Goal: Task Accomplishment & Management: Use online tool/utility

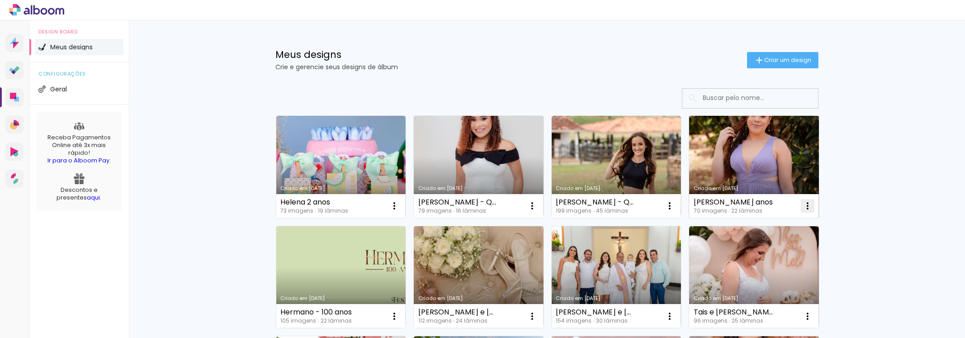
click at [400, 203] on iron-icon at bounding box center [394, 205] width 11 height 11
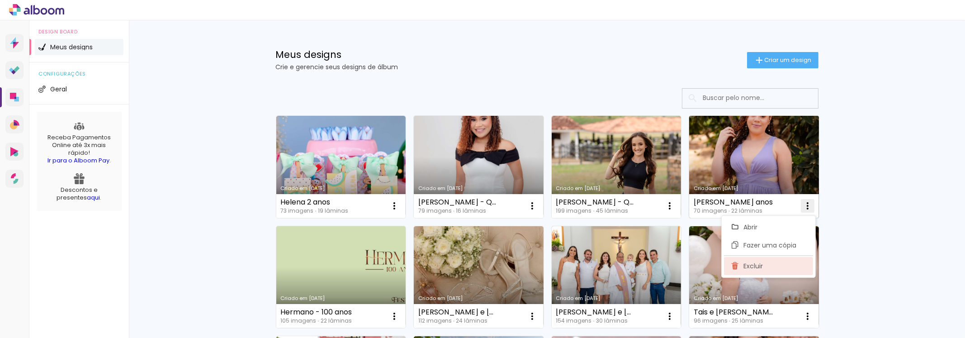
click at [754, 264] on span "Excluir" at bounding box center [753, 266] width 19 height 6
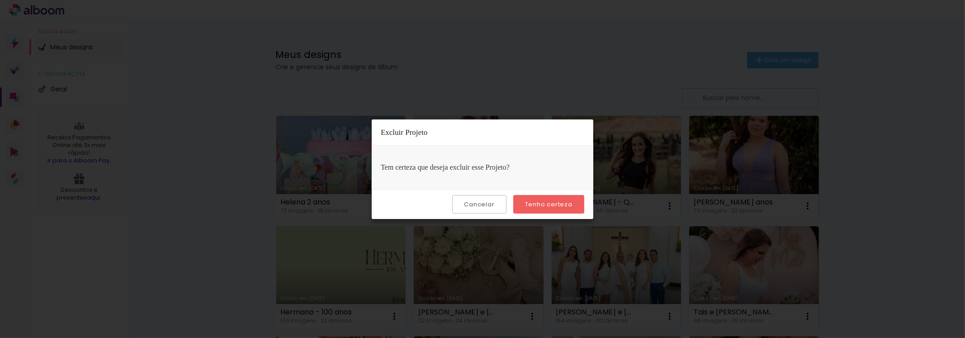
click at [0, 0] on slot "Tenho certeza" at bounding box center [0, 0] width 0 height 0
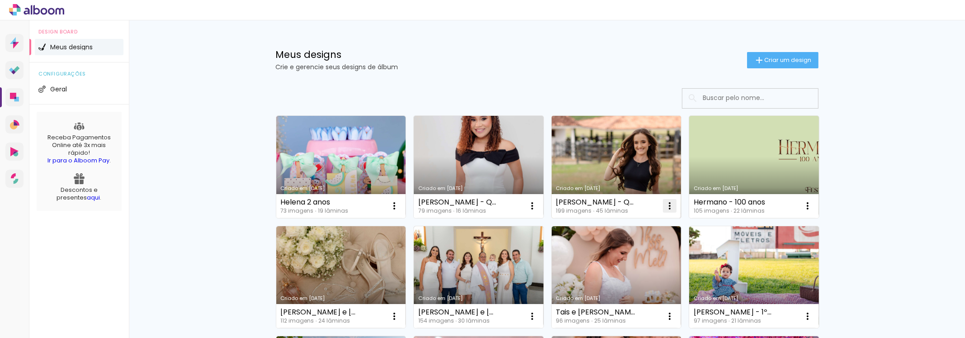
click at [400, 207] on iron-icon at bounding box center [394, 205] width 11 height 11
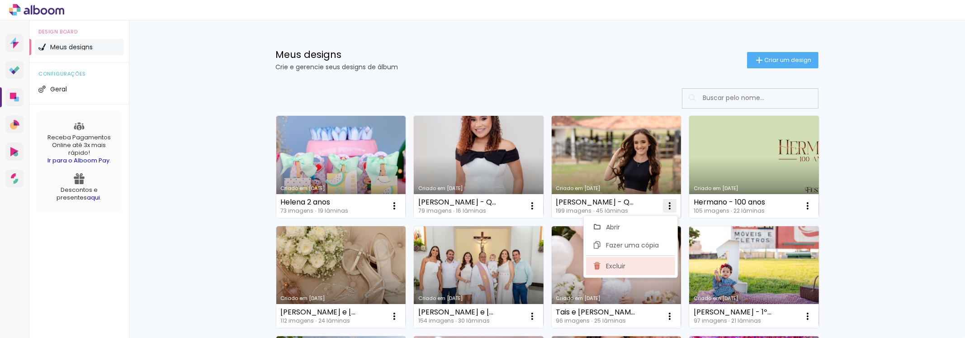
click at [615, 272] on paper-item "Excluir" at bounding box center [630, 266] width 89 height 18
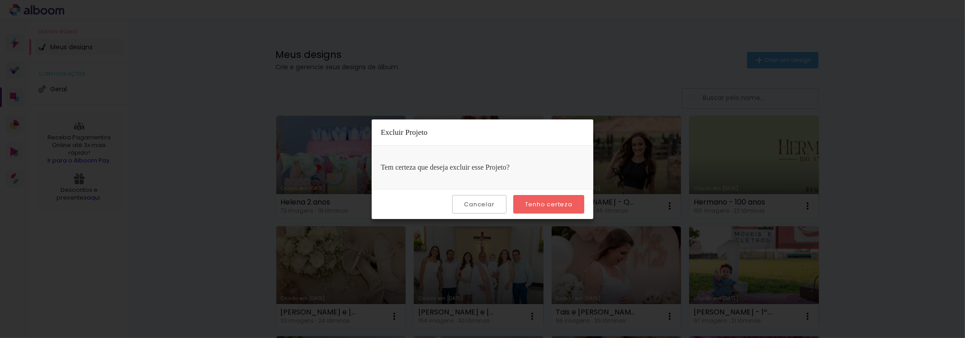
click at [0, 0] on slot "Tenho certeza" at bounding box center [0, 0] width 0 height 0
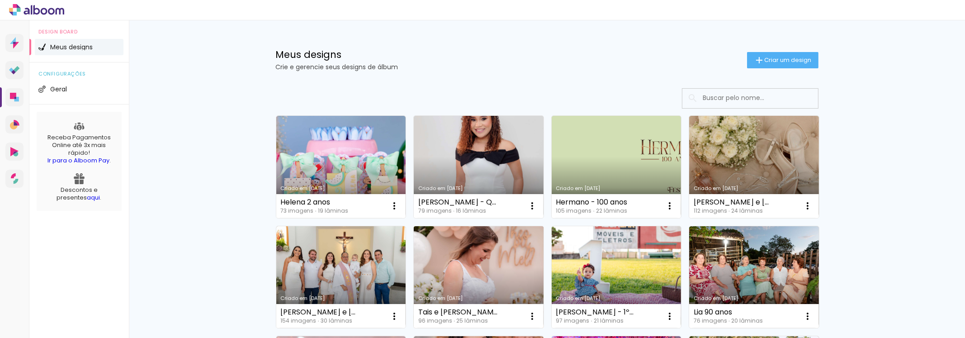
scroll to position [90, 0]
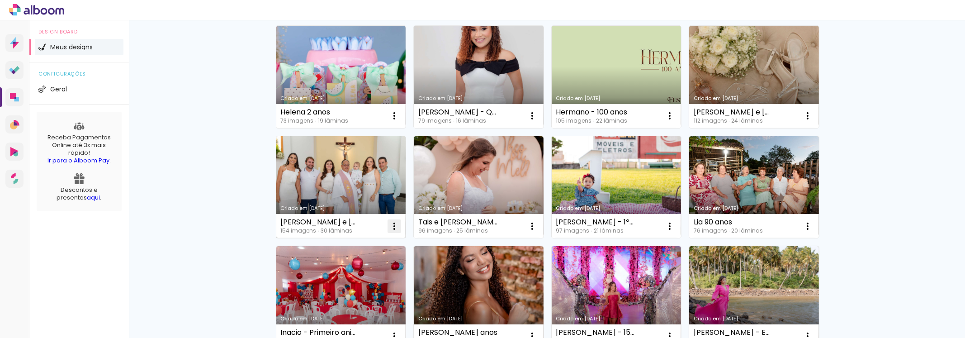
click at [396, 121] on iron-icon at bounding box center [394, 115] width 11 height 11
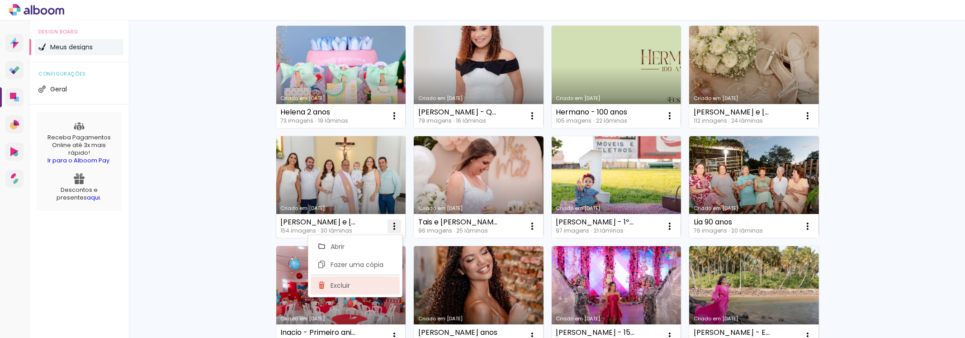
click at [341, 287] on span "Excluir" at bounding box center [339, 285] width 19 height 6
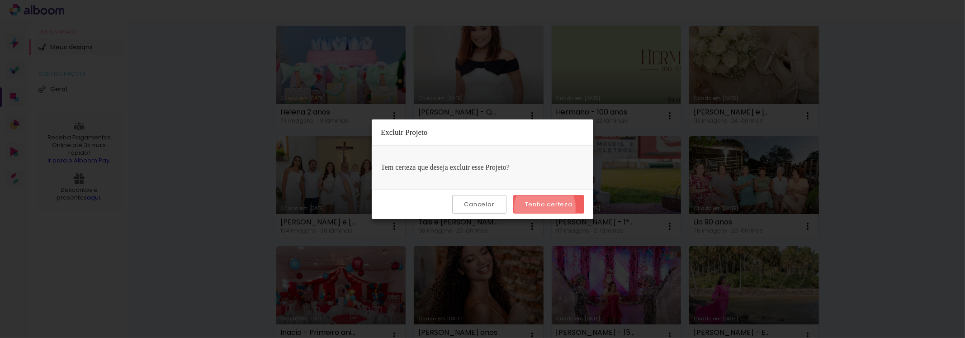
click at [546, 207] on paper-button "Tenho certeza" at bounding box center [548, 204] width 71 height 19
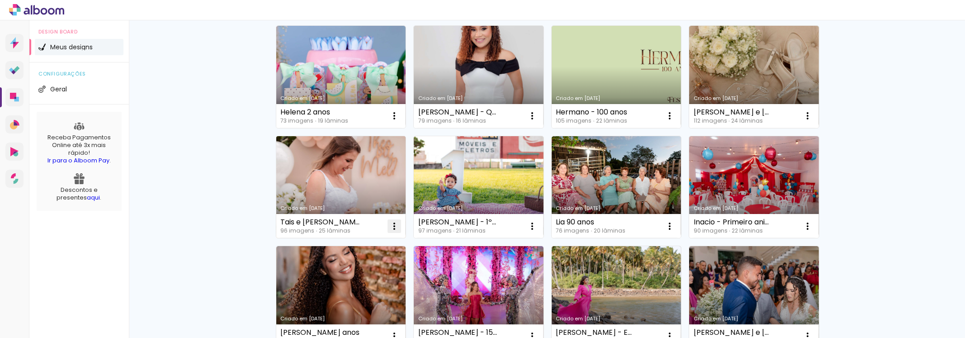
click at [389, 121] on iron-icon at bounding box center [394, 115] width 11 height 11
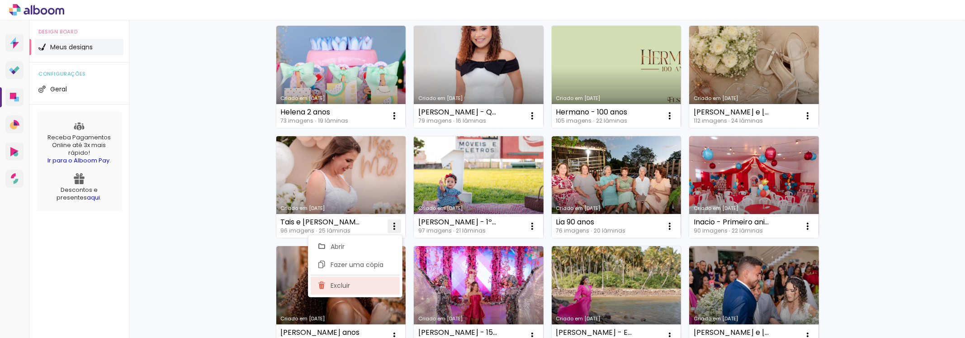
click at [347, 288] on span "Excluir" at bounding box center [339, 285] width 19 height 6
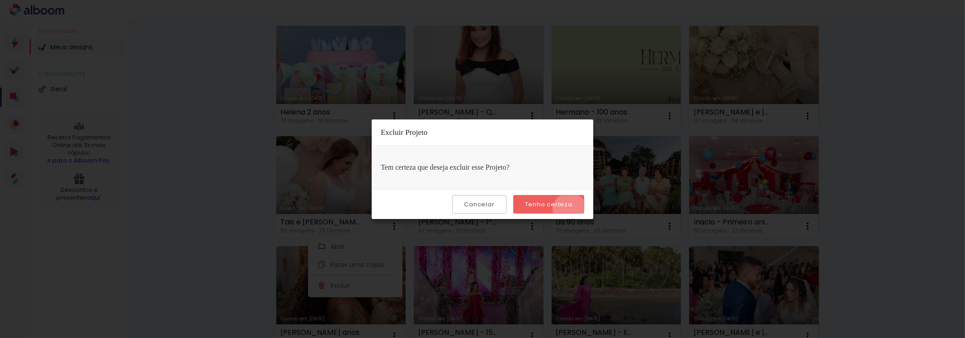
click at [571, 209] on paper-button "Tenho certeza" at bounding box center [548, 204] width 71 height 19
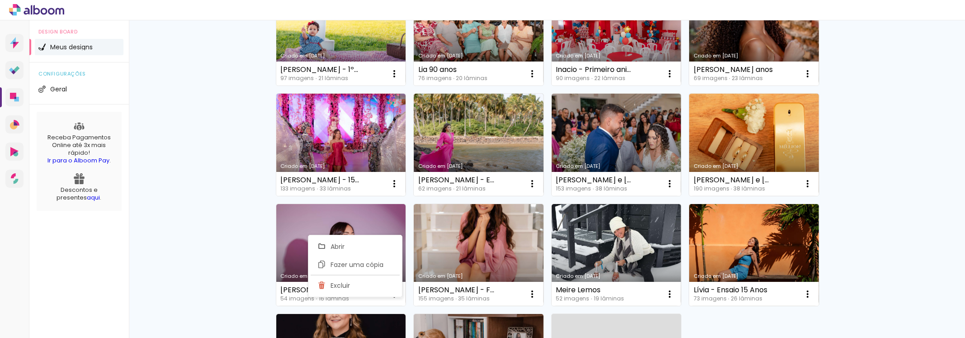
scroll to position [249, 0]
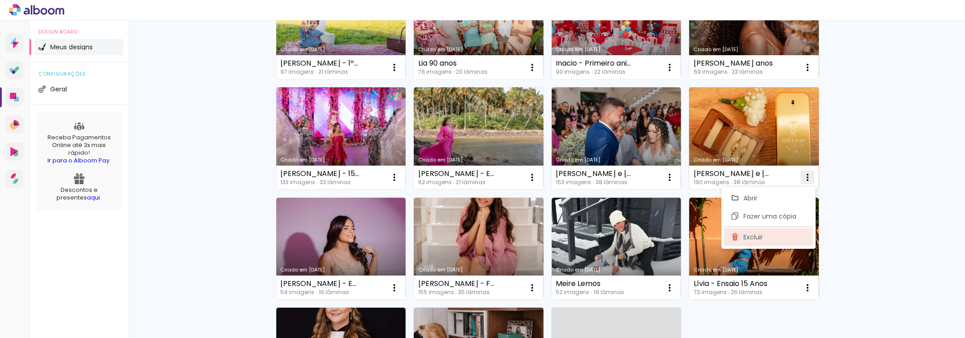
click at [748, 238] on span "Excluir" at bounding box center [753, 237] width 19 height 6
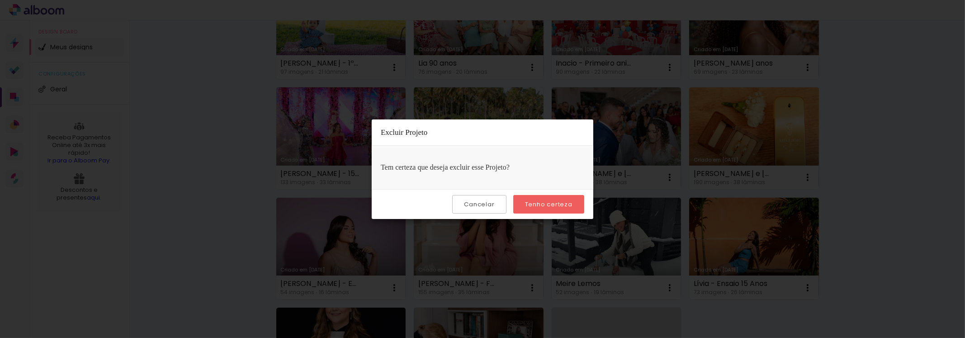
click at [554, 210] on paper-button "Tenho certeza" at bounding box center [548, 204] width 71 height 19
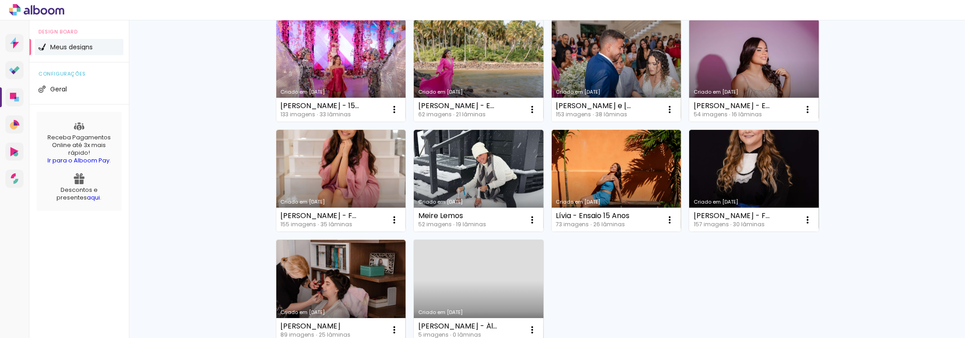
scroll to position [136, 0]
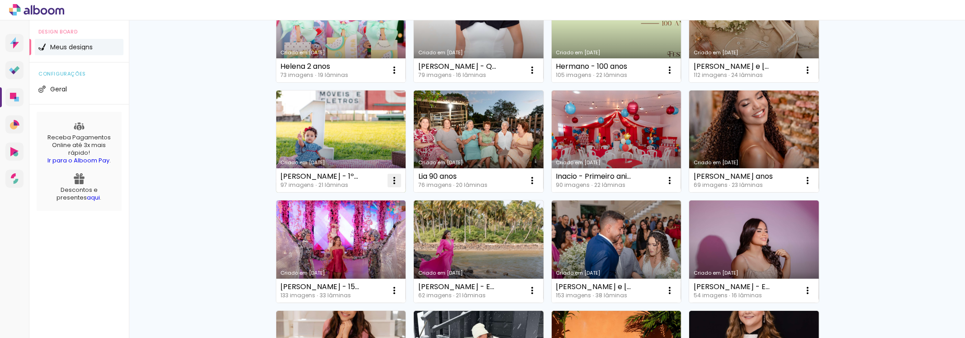
click at [385, 182] on paper-icon-button at bounding box center [394, 180] width 18 height 18
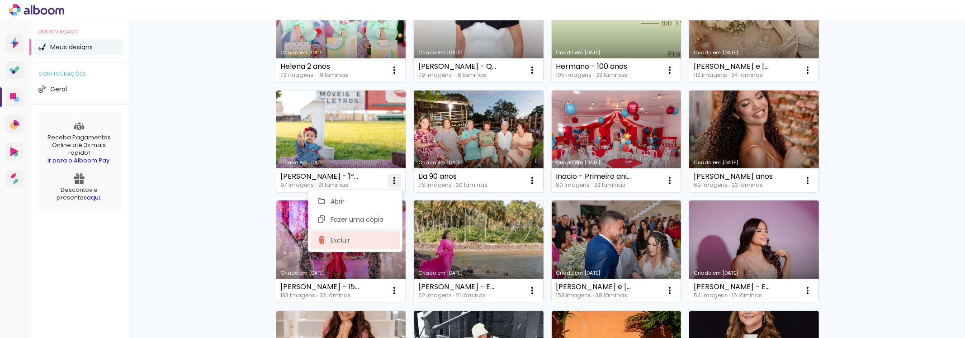
click at [347, 240] on span "Excluir" at bounding box center [339, 240] width 19 height 6
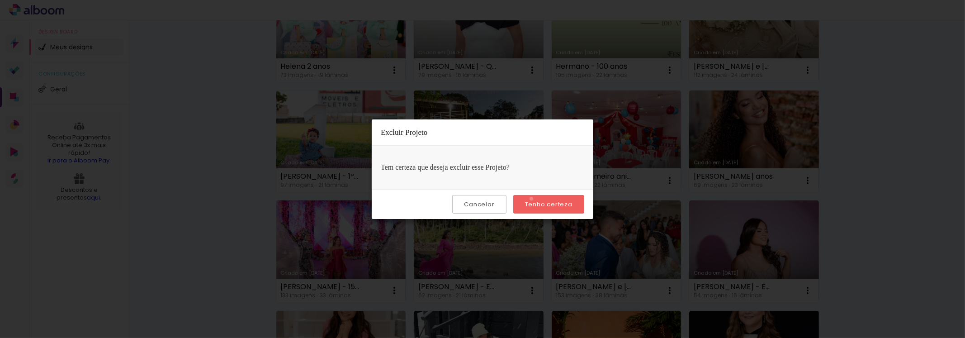
click at [532, 198] on paper-button "Tenho certeza" at bounding box center [548, 204] width 71 height 19
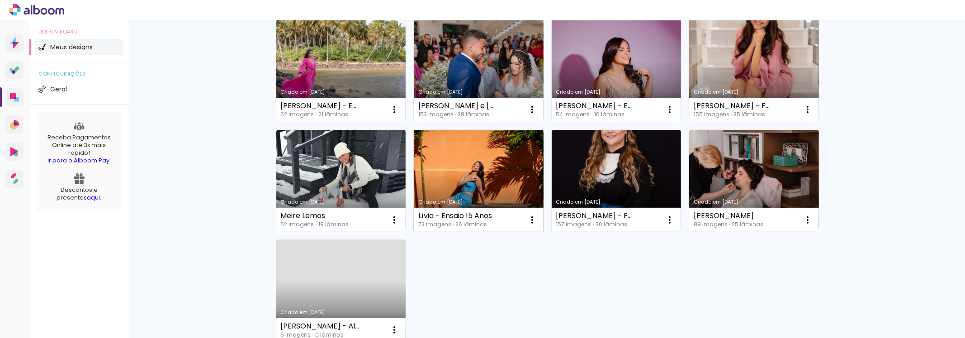
scroll to position [271, 0]
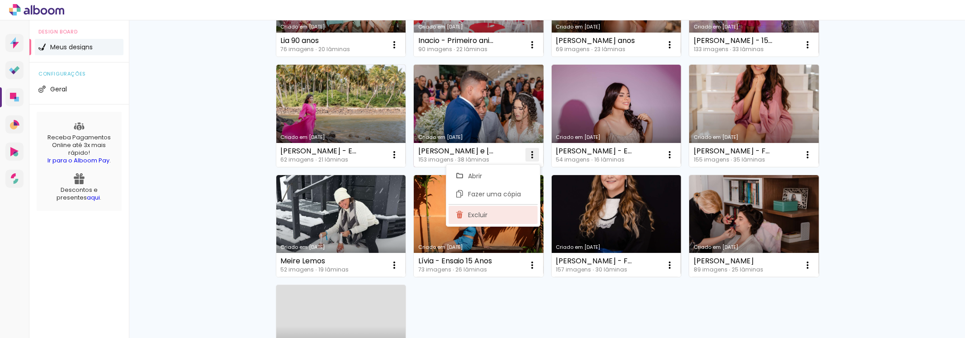
click at [513, 216] on paper-item "Excluir" at bounding box center [492, 215] width 89 height 18
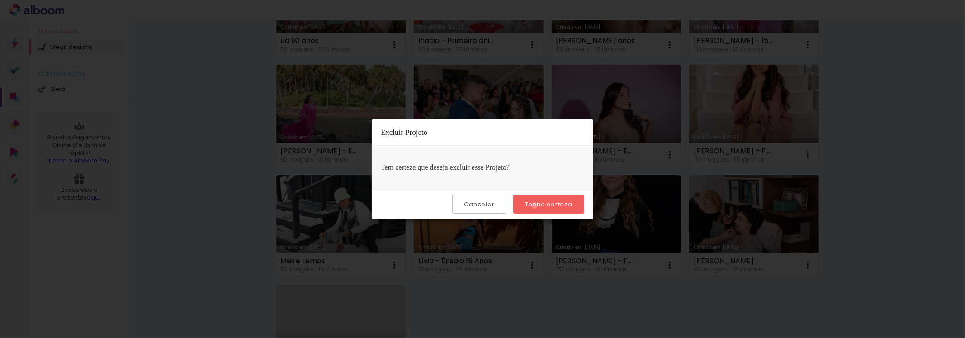
click at [0, 0] on slot "Tenho certeza" at bounding box center [0, 0] width 0 height 0
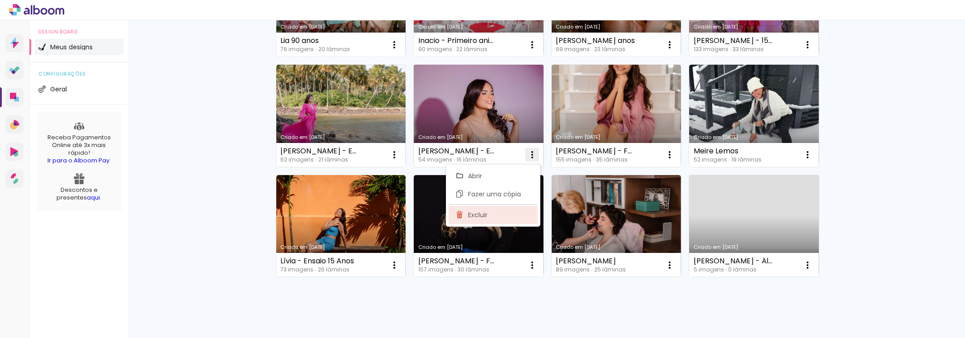
click at [495, 216] on paper-item "Excluir" at bounding box center [492, 215] width 89 height 18
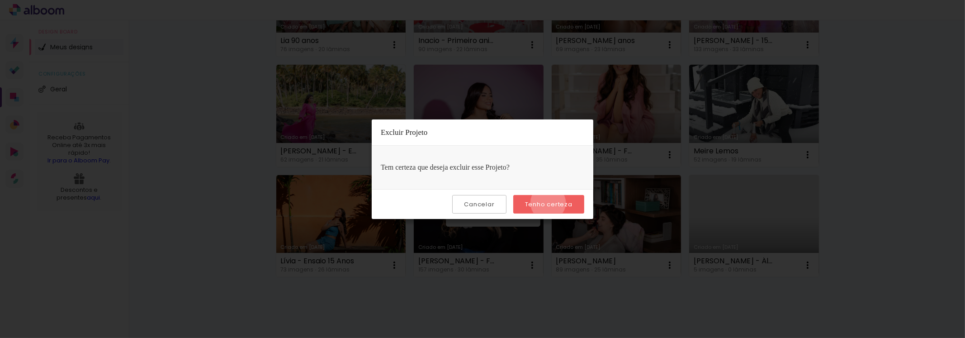
click at [0, 0] on slot "Tenho certeza" at bounding box center [0, 0] width 0 height 0
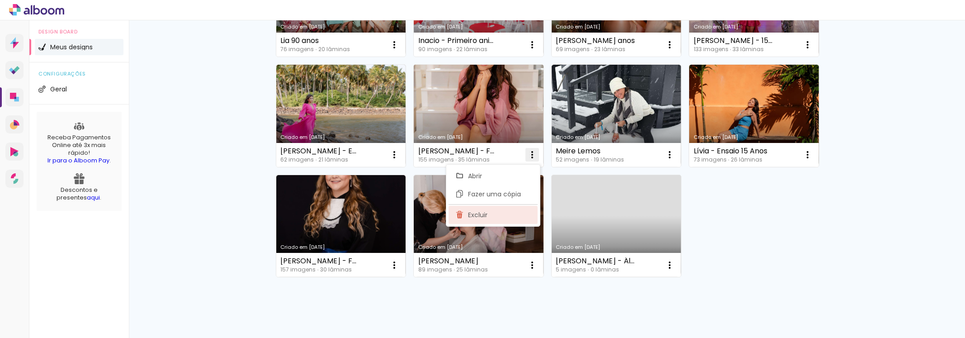
click at [493, 217] on paper-item "Excluir" at bounding box center [492, 215] width 89 height 18
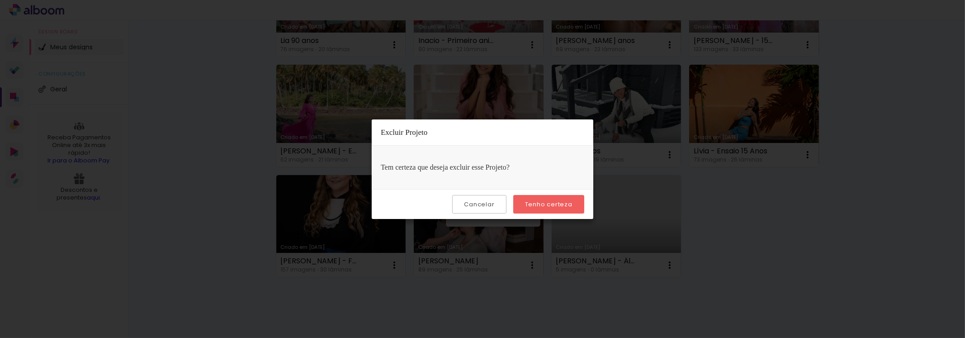
click at [589, 200] on div "Cancelar Tenho certeza" at bounding box center [482, 204] width 221 height 30
click at [580, 206] on paper-button "Tenho certeza" at bounding box center [548, 204] width 71 height 19
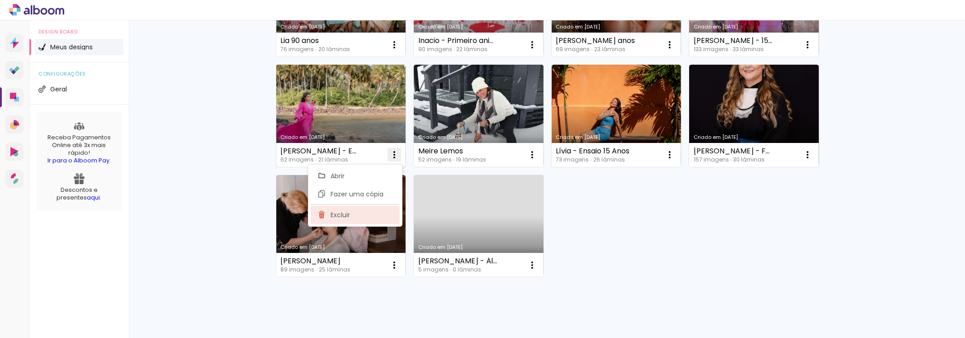
click at [361, 214] on paper-item "Excluir" at bounding box center [355, 215] width 89 height 18
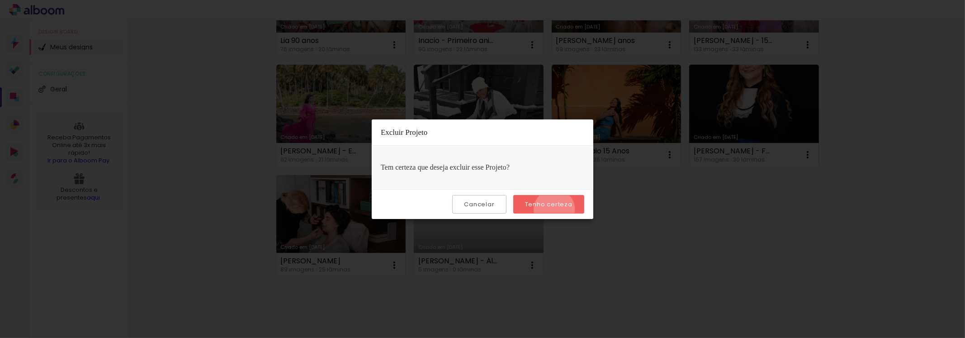
click at [556, 209] on paper-button "Tenho certeza" at bounding box center [548, 204] width 71 height 19
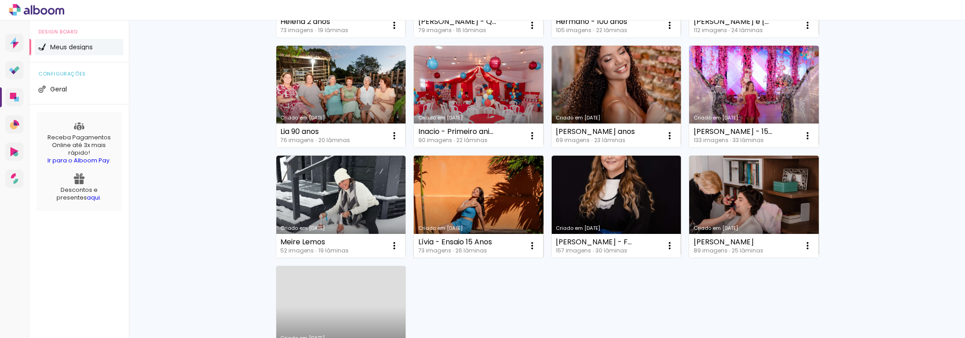
scroll to position [136, 0]
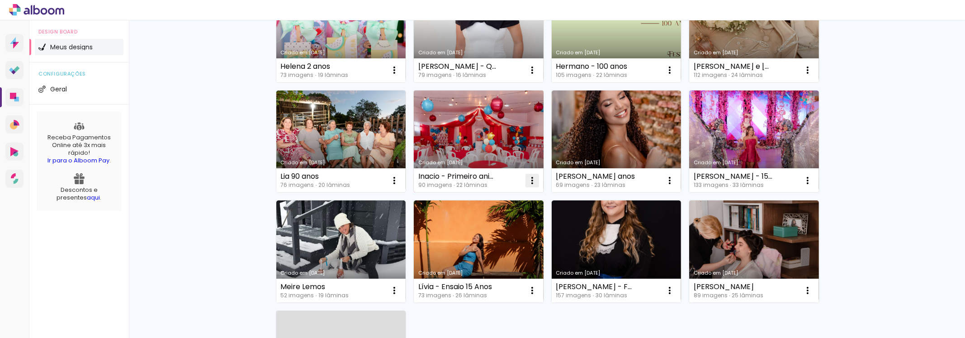
click at [534, 178] on paper-icon-button at bounding box center [532, 180] width 18 height 18
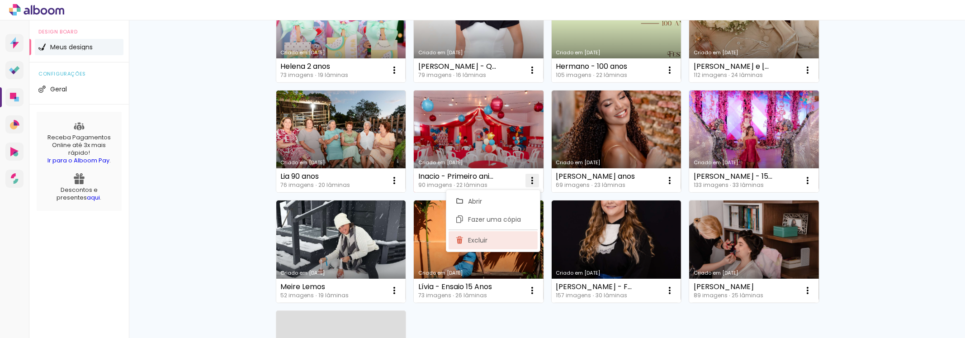
click at [483, 237] on span "Excluir" at bounding box center [477, 240] width 19 height 6
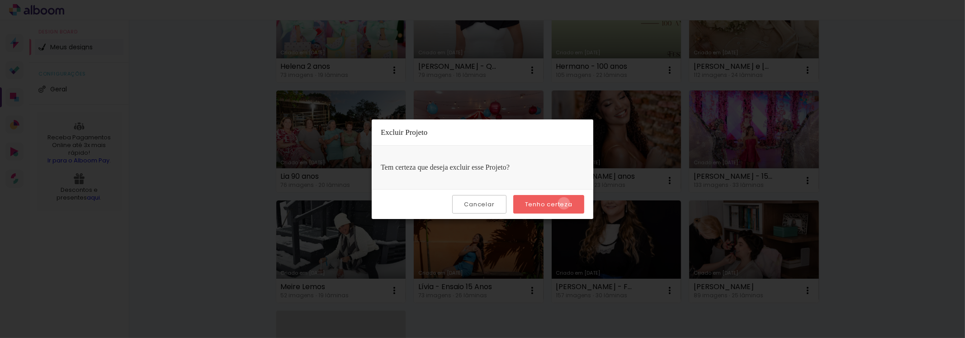
click at [0, 0] on slot "Tenho certeza" at bounding box center [0, 0] width 0 height 0
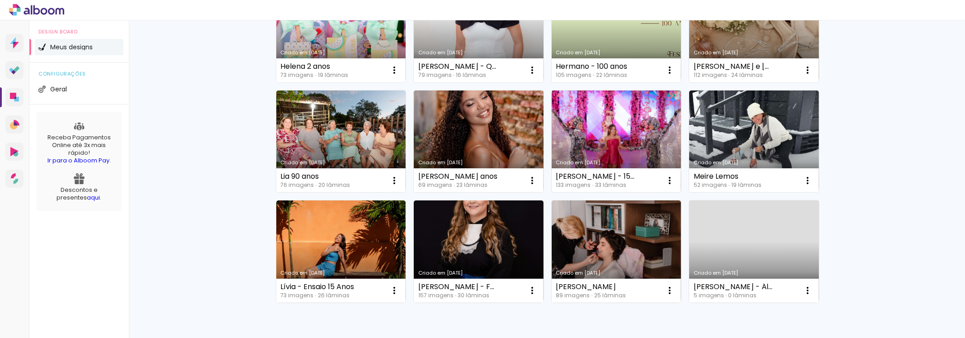
scroll to position [90, 0]
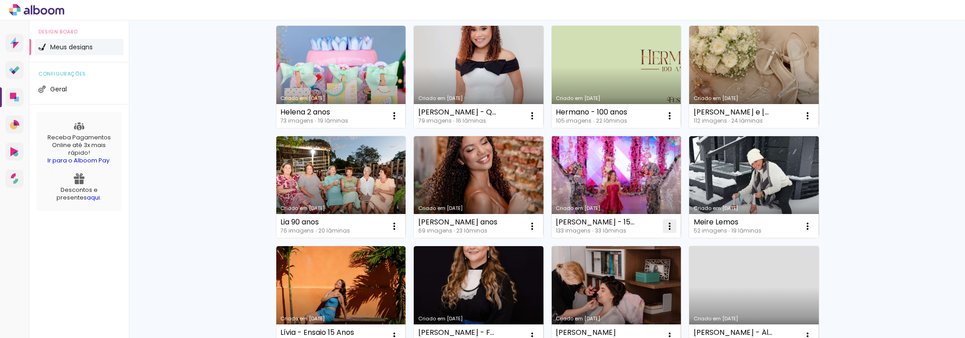
click at [400, 121] on iron-icon at bounding box center [394, 115] width 11 height 11
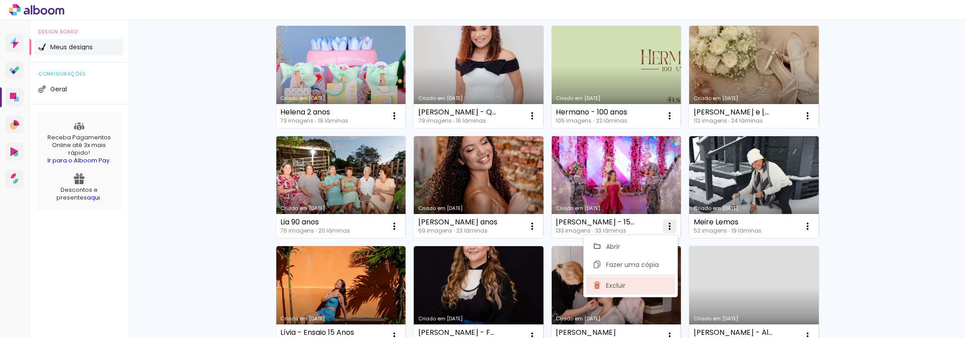
click at [613, 290] on paper-item "Excluir" at bounding box center [630, 285] width 89 height 18
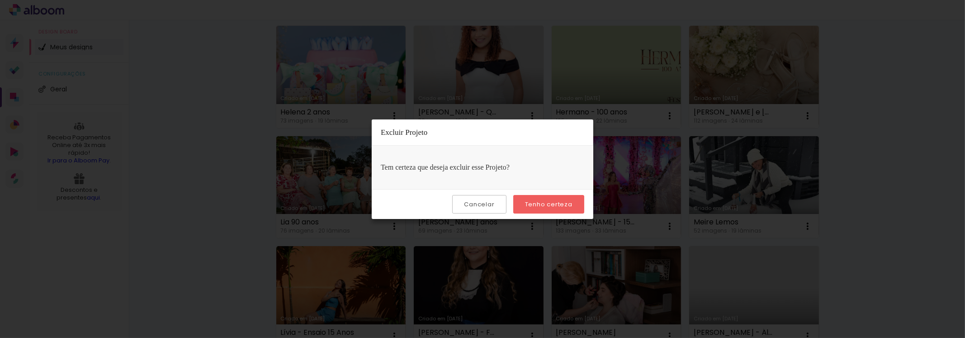
click at [0, 0] on slot "Tenho certeza" at bounding box center [0, 0] width 0 height 0
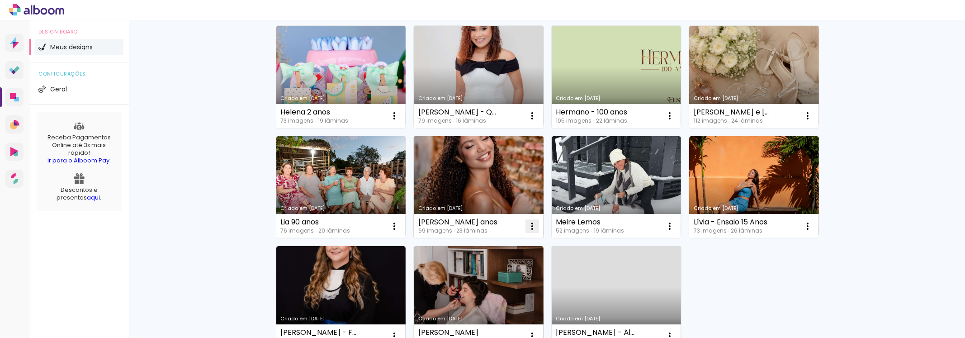
click at [400, 121] on iron-icon at bounding box center [394, 115] width 11 height 11
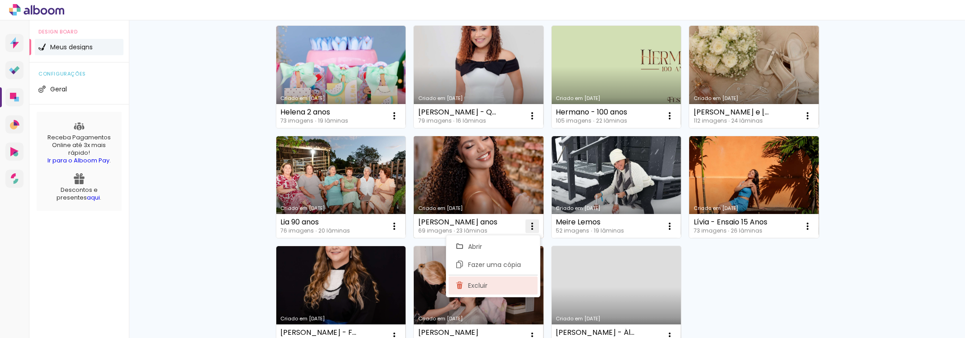
click at [467, 283] on paper-item "Excluir" at bounding box center [492, 285] width 89 height 18
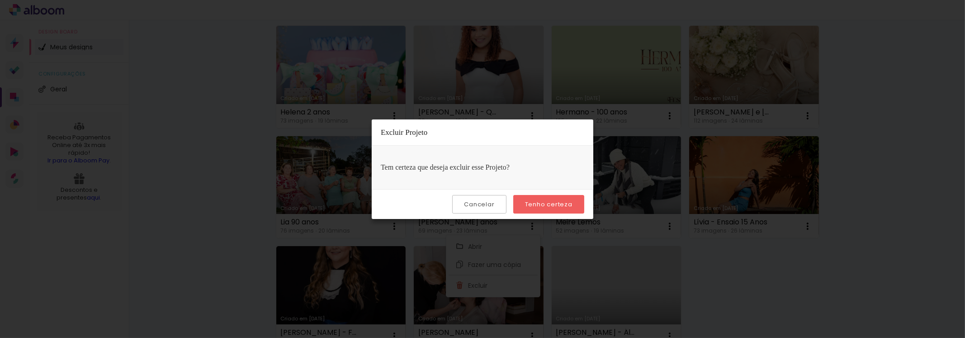
click at [0, 0] on slot "Tenho certeza" at bounding box center [0, 0] width 0 height 0
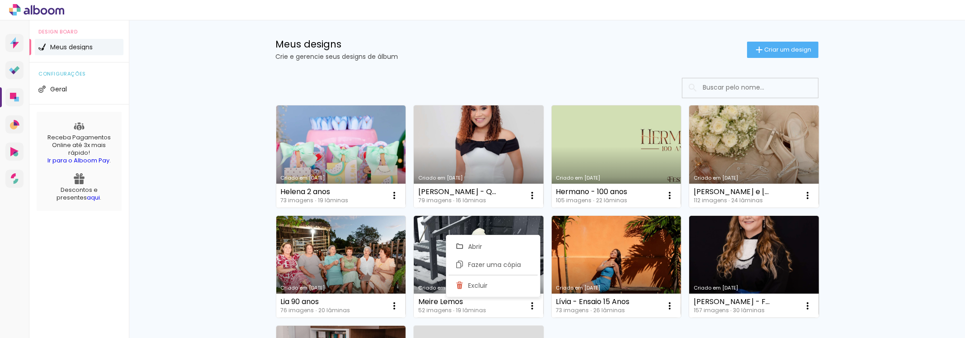
scroll to position [0, 0]
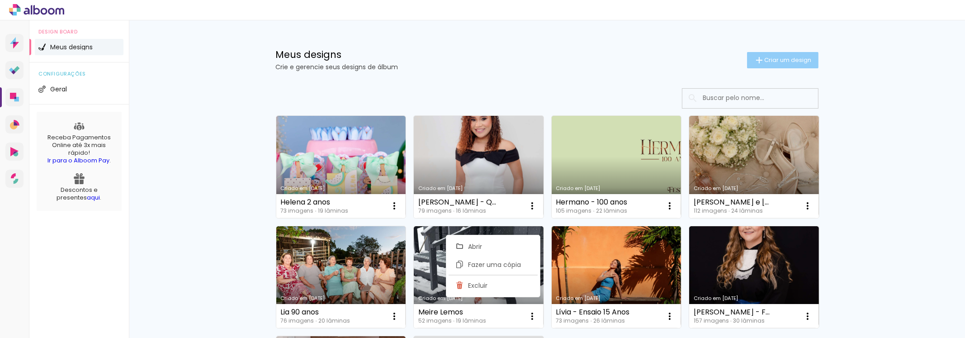
click at [777, 62] on span "Criar um design" at bounding box center [787, 60] width 47 height 6
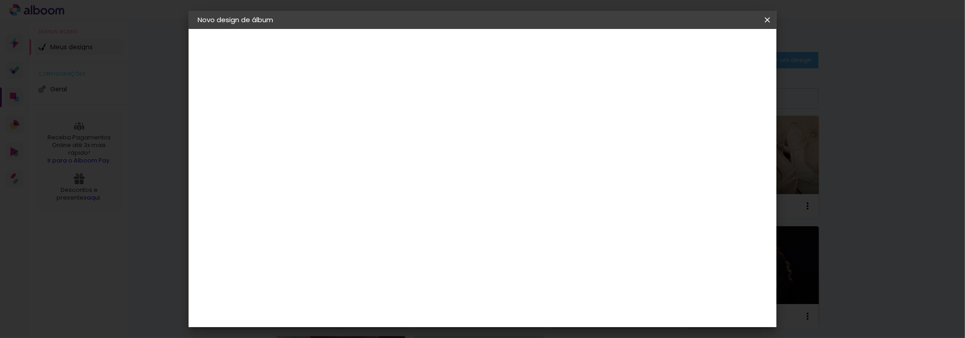
click at [345, 122] on input at bounding box center [345, 121] width 0 height 14
type input "[PERSON_NAME]"
type paper-input "[PERSON_NAME]"
type input "[PERSON_NAME] - 15 anos Ensaio"
type paper-input "[PERSON_NAME] - 15 anos Ensaio"
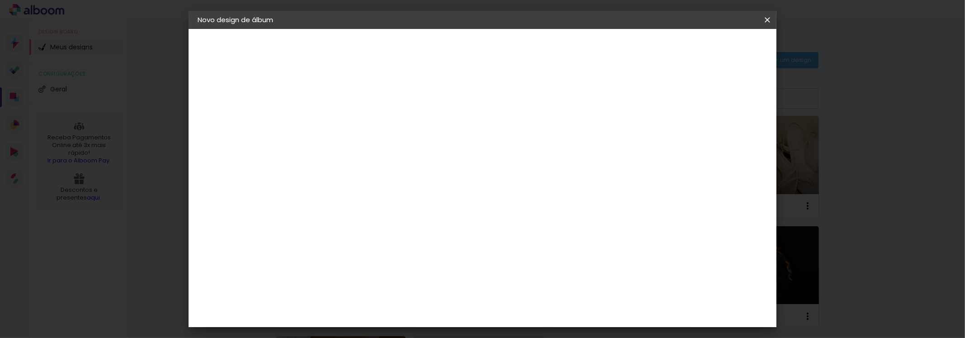
click at [0, 0] on slot "Avançar" at bounding box center [0, 0] width 0 height 0
click at [409, 167] on input at bounding box center [368, 171] width 91 height 11
type input "evi"
type paper-input "evi"
click at [344, 214] on div "Encadernadora [GEOGRAPHIC_DATA] [GEOGRAPHIC_DATA] [GEOGRAPHIC_DATA] Equador [GE…" at bounding box center [360, 152] width 80 height 128
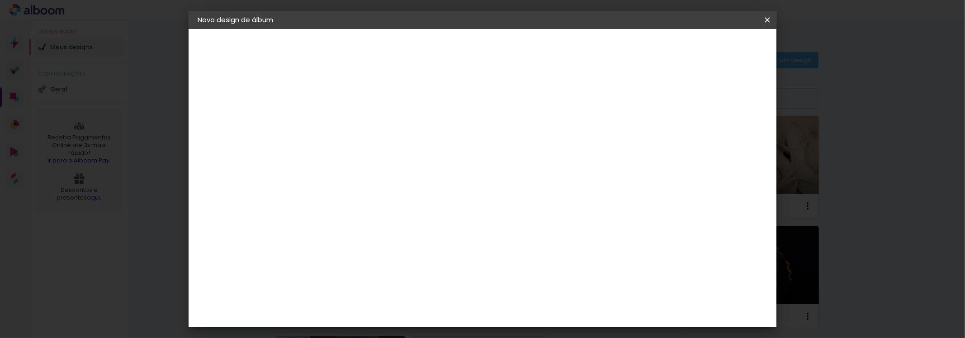
click at [367, 203] on div "Evidence" at bounding box center [355, 204] width 32 height 7
click at [0, 0] on slot "Avançar" at bounding box center [0, 0] width 0 height 0
click at [395, 146] on paper-input-container "Linha" at bounding box center [368, 157] width 52 height 23
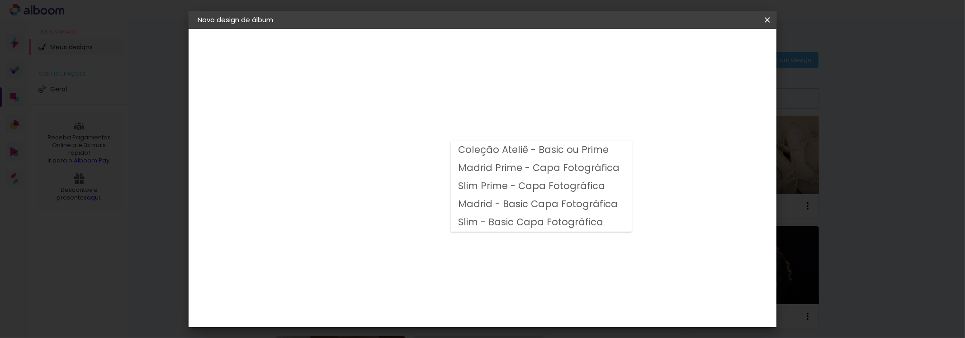
click at [0, 0] on slot "Madrid Prime - Capa Fotográfica" at bounding box center [0, 0] width 0 height 0
type input "Madrid Prime - Capa Fotográfica"
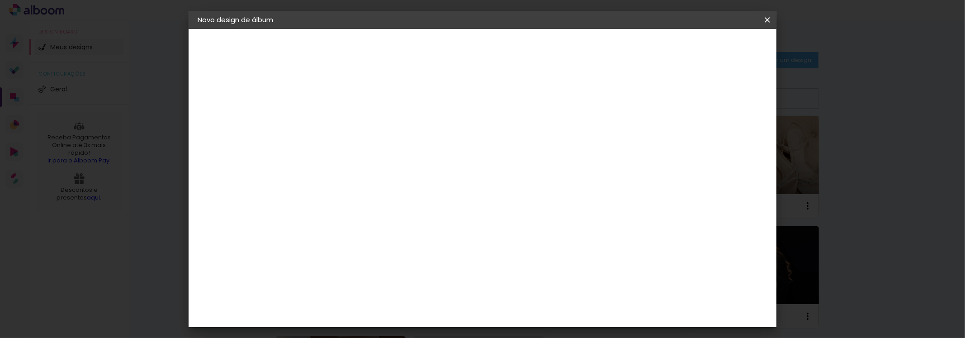
scroll to position [226, 0]
click at [406, 308] on span "25 × 25" at bounding box center [385, 320] width 42 height 24
click at [0, 0] on slot "Avançar" at bounding box center [0, 0] width 0 height 0
click at [0, 0] on slot "Mostrar sangria" at bounding box center [0, 0] width 0 height 0
type paper-checkbox "on"
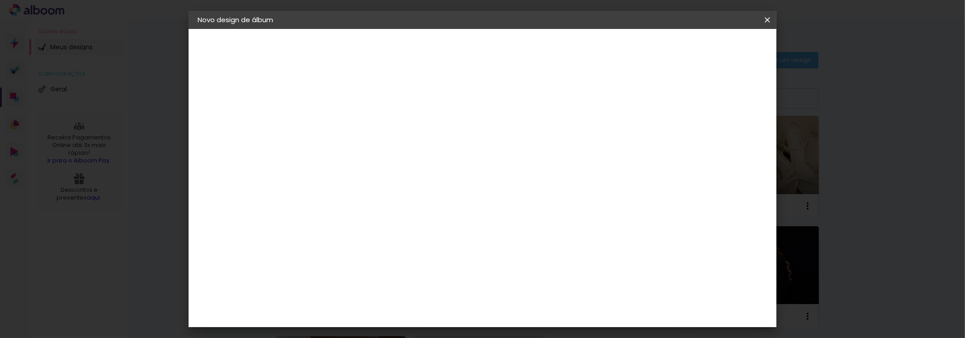
click at [608, 51] on span "Iniciar design" at bounding box center [587, 48] width 41 height 6
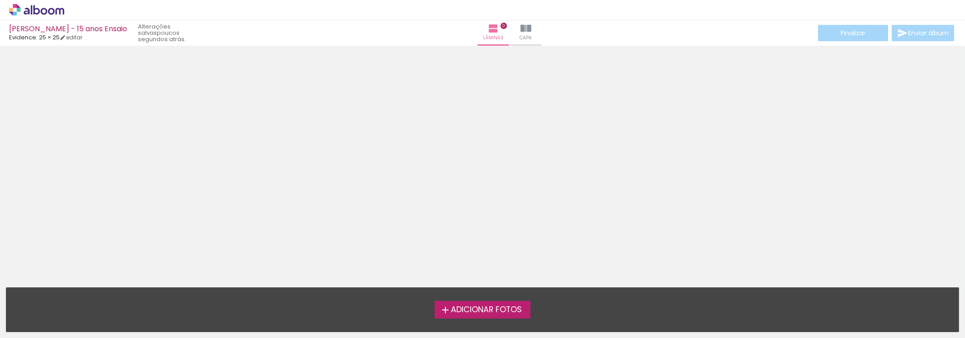
click at [490, 310] on span "Adicionar Fotos" at bounding box center [486, 310] width 71 height 8
click at [0, 0] on input "file" at bounding box center [0, 0] width 0 height 0
